Goal: Transaction & Acquisition: Purchase product/service

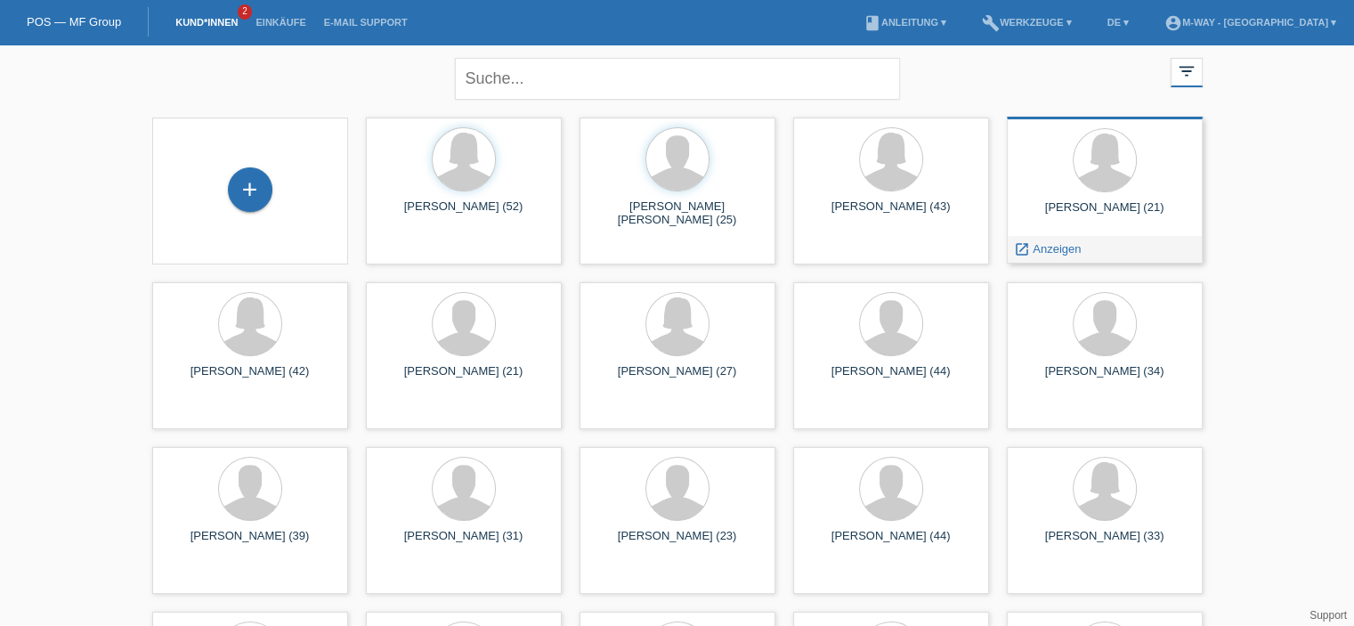
click at [1138, 180] on div at bounding box center [1104, 161] width 167 height 67
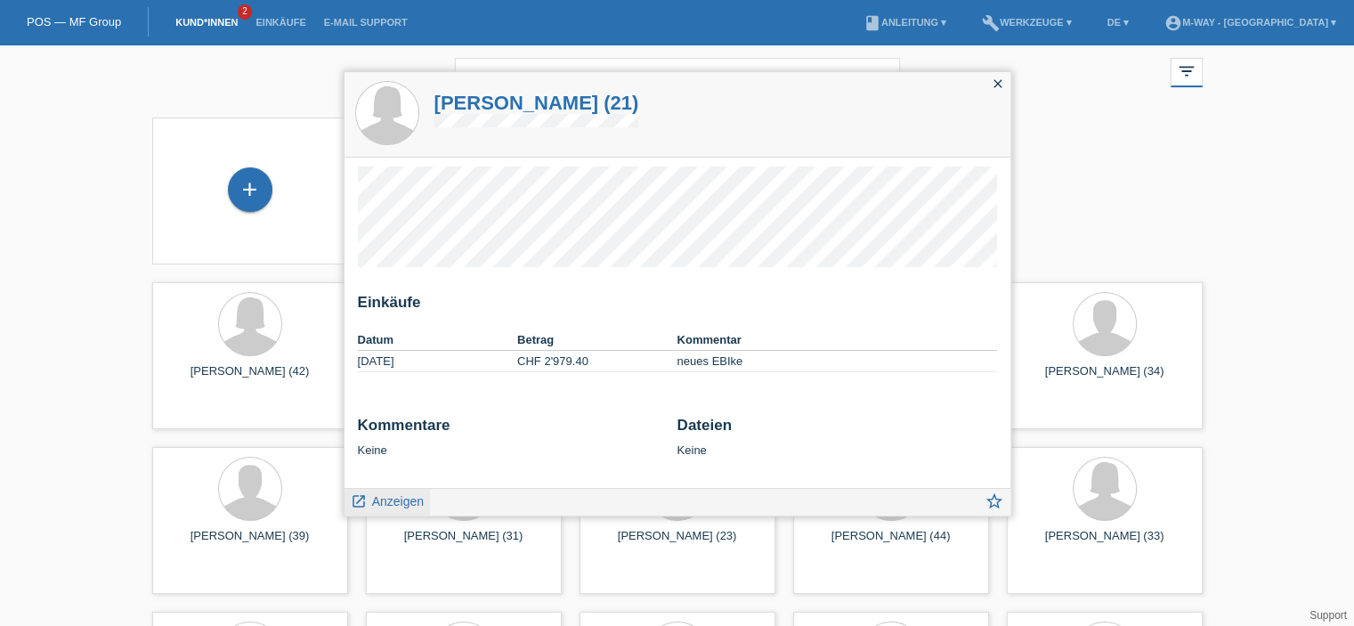
click at [402, 498] on span "Anzeigen" at bounding box center [398, 501] width 52 height 14
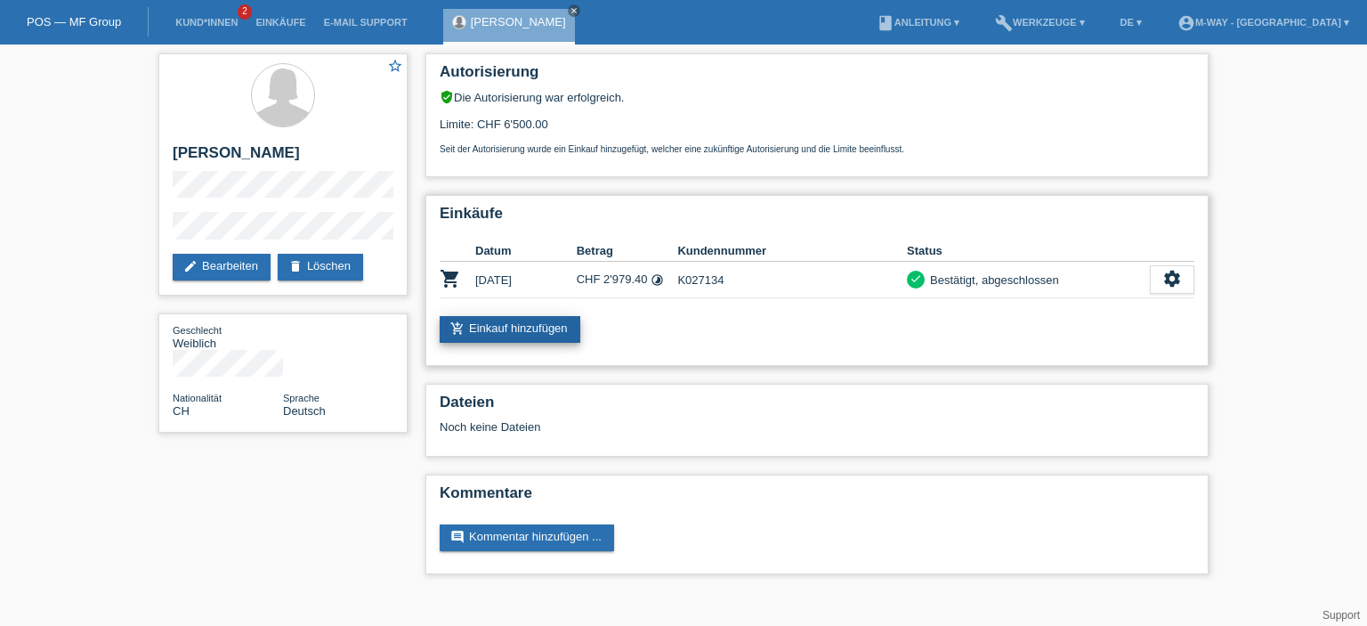
click at [545, 330] on link "add_shopping_cart Einkauf hinzufügen" at bounding box center [510, 329] width 141 height 27
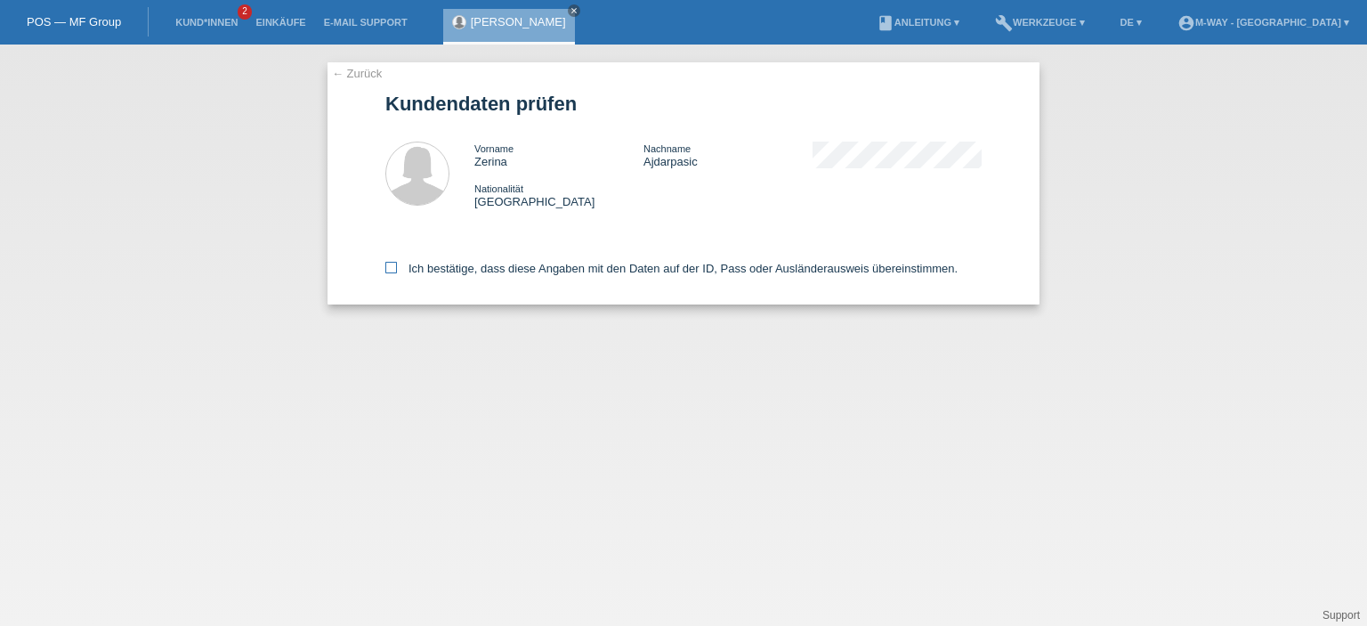
click at [395, 273] on icon at bounding box center [391, 268] width 12 height 12
click at [395, 273] on input "Ich bestätige, dass diese Angaben mit den Daten auf der ID, Pass oder Ausländer…" at bounding box center [391, 268] width 12 height 12
checkbox input "true"
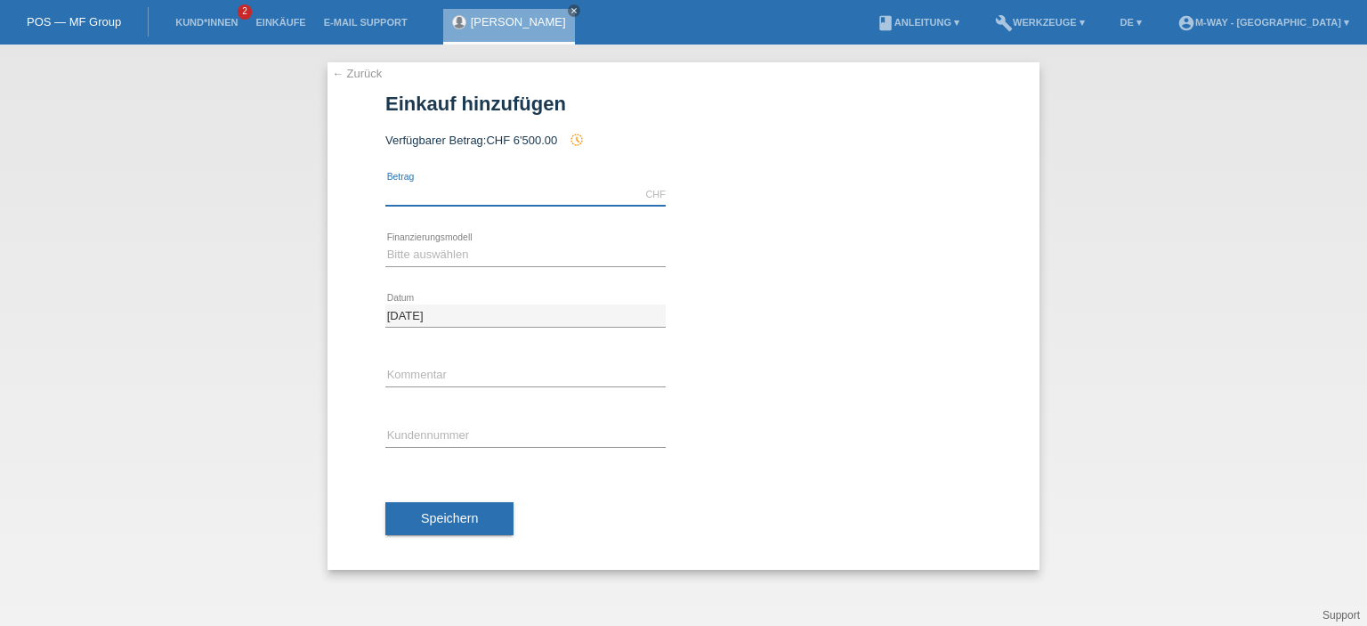
click at [514, 191] on input "text" at bounding box center [525, 194] width 280 height 22
type input "3154.15"
click at [512, 256] on select "Bitte auswählen Fixe Raten Kauf auf Rechnung mit Teilzahlungsoption" at bounding box center [525, 254] width 280 height 21
select select "77"
click at [385, 244] on select "Bitte auswählen Fixe Raten Kauf auf Rechnung mit Teilzahlungsoption" at bounding box center [525, 254] width 280 height 21
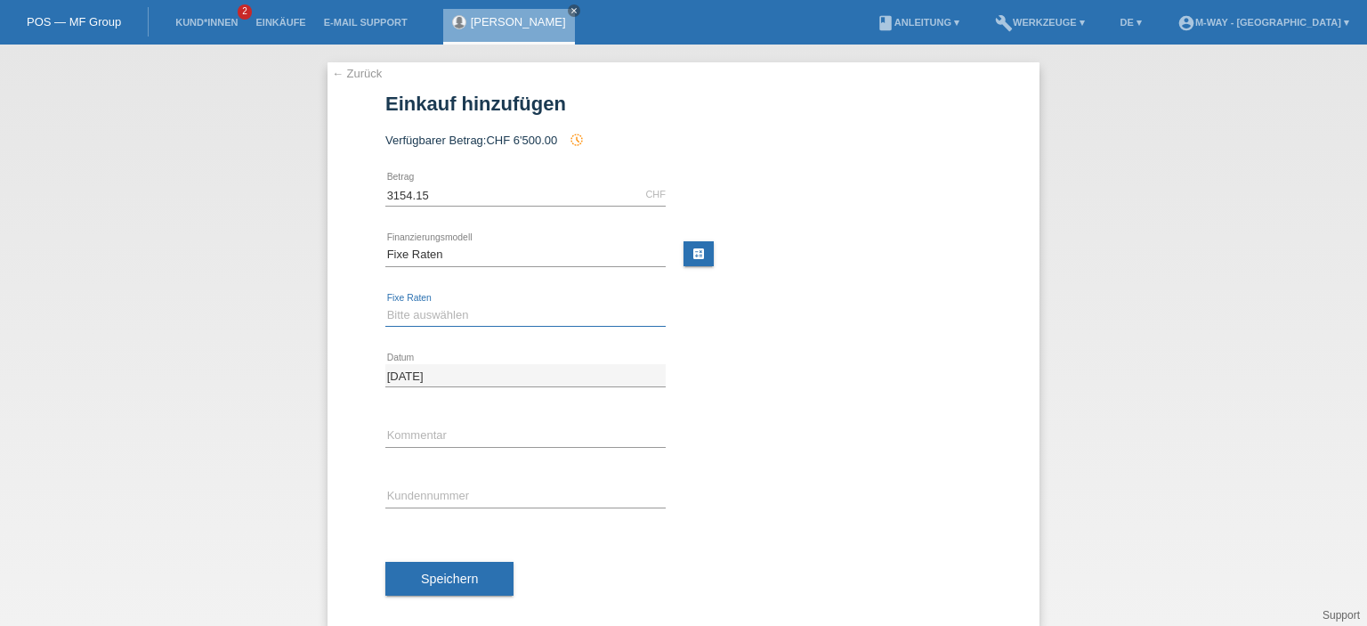
click at [494, 316] on select "Bitte auswählen 4 Raten 5 Raten 6 Raten 7 Raten 8 Raten 9 Raten 10 Raten 11 Rat…" at bounding box center [525, 314] width 280 height 21
select select "202"
click at [385, 304] on select "Bitte auswählen 4 Raten 5 Raten 6 Raten 7 Raten 8 Raten 9 Raten 10 Raten 11 Rat…" at bounding box center [525, 314] width 280 height 21
click at [453, 437] on input "text" at bounding box center [525, 436] width 280 height 22
click at [477, 447] on icon at bounding box center [525, 447] width 280 height 1
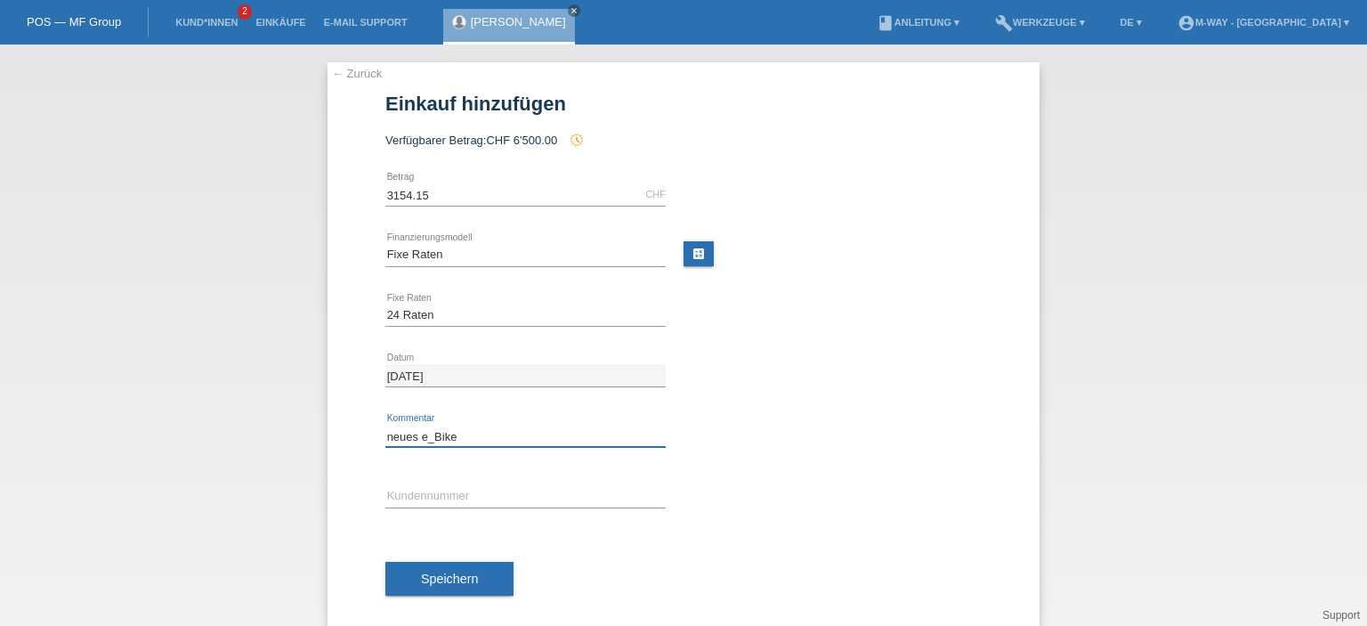
click at [470, 434] on input "neues e_Bike" at bounding box center [525, 436] width 280 height 22
type input "neues e-Bike"
click at [461, 490] on input "text" at bounding box center [525, 496] width 280 height 22
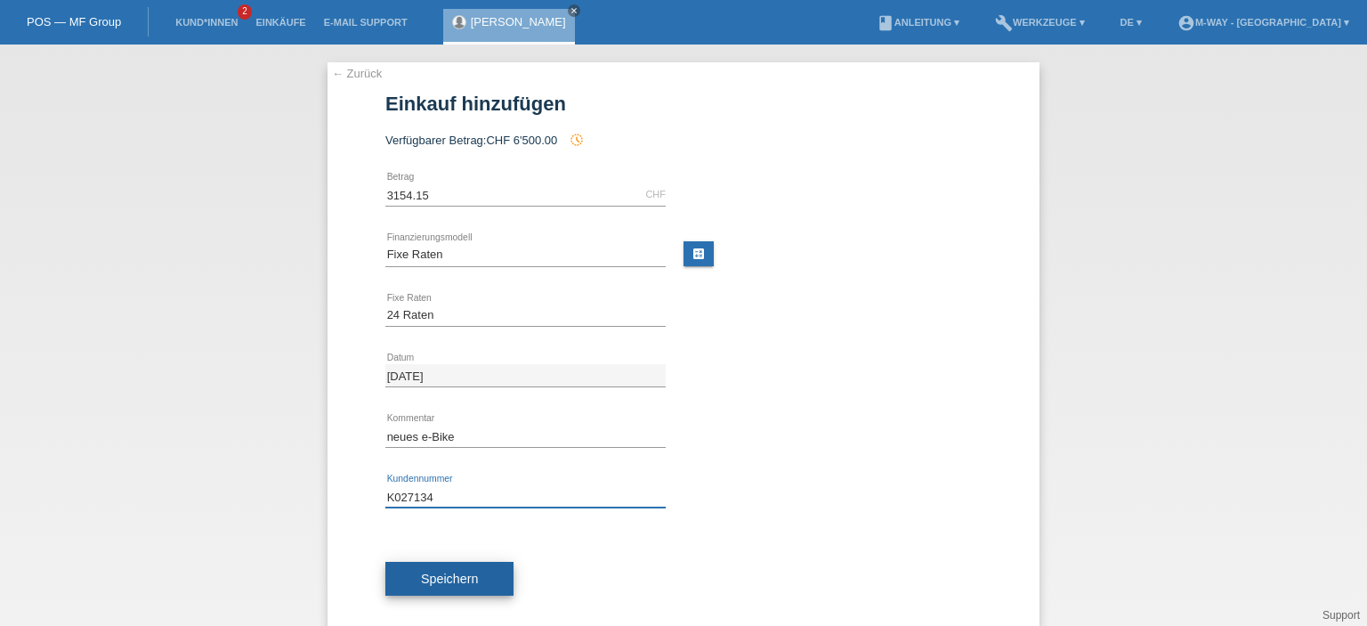
type input "K027134"
click at [447, 578] on span "Speichern" at bounding box center [449, 578] width 57 height 14
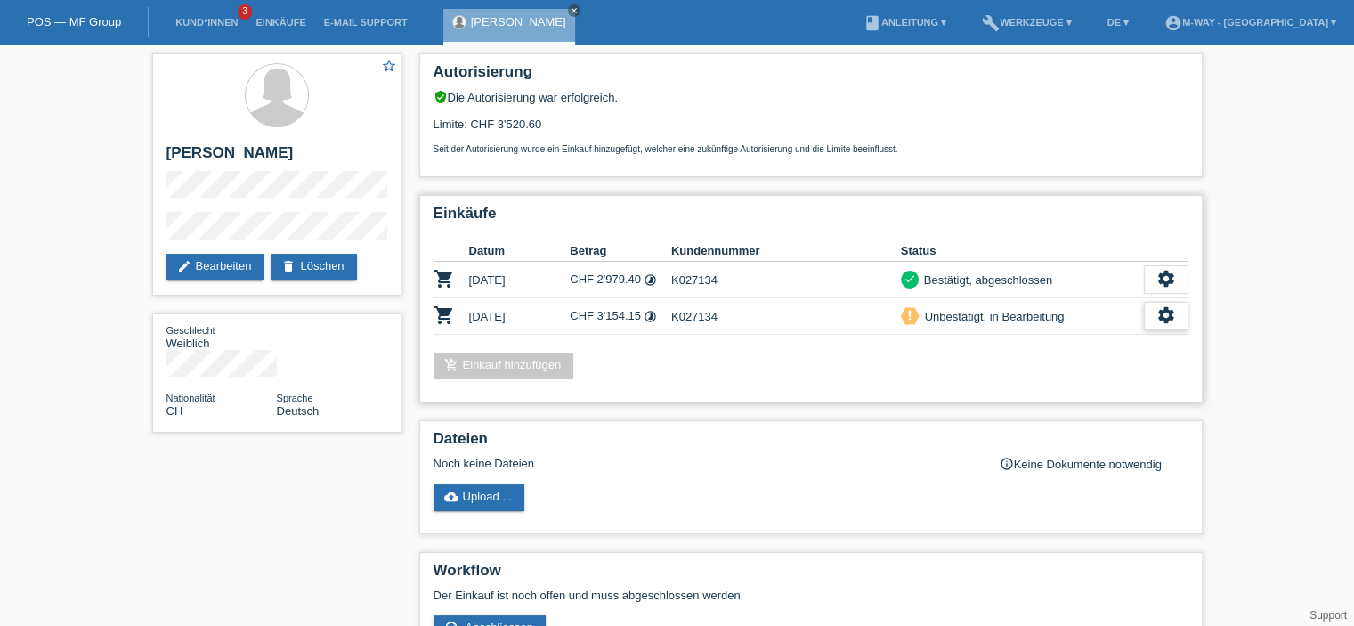
click at [1163, 316] on icon "settings" at bounding box center [1166, 315] width 20 height 20
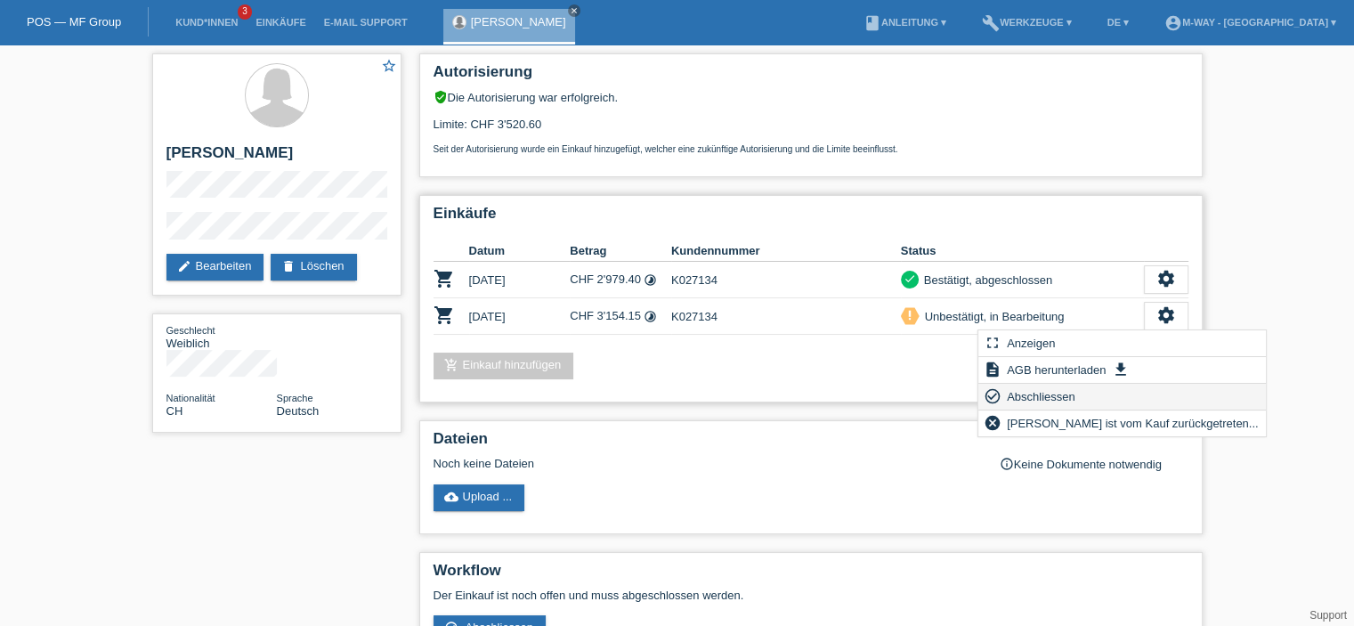
click at [1048, 395] on span "Abschliessen" at bounding box center [1041, 395] width 74 height 21
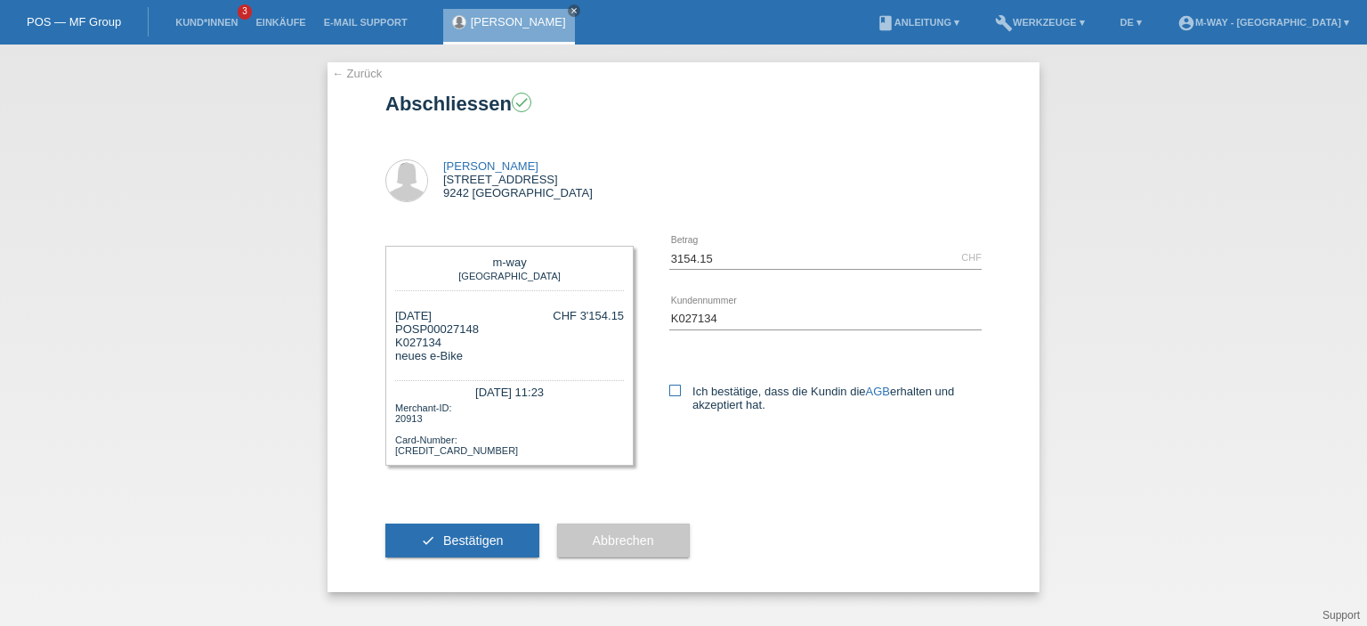
click at [676, 393] on icon at bounding box center [675, 391] width 12 height 12
click at [676, 393] on input "Ich bestätige, dass die Kundin die AGB erhalten und akzeptiert hat." at bounding box center [675, 391] width 12 height 12
checkbox input "true"
click at [485, 540] on span "Bestätigen" at bounding box center [473, 540] width 61 height 14
